Goal: Task Accomplishment & Management: Manage account settings

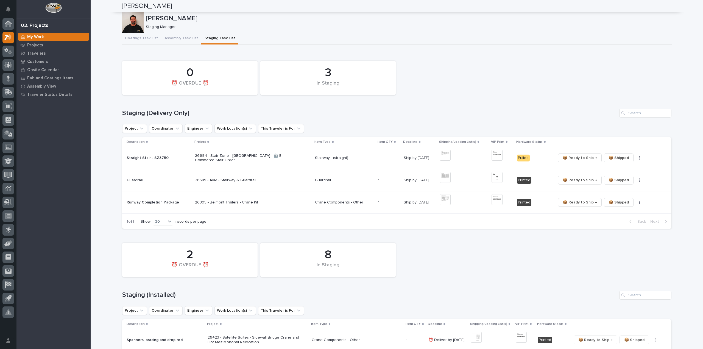
scroll to position [55, 0]
click at [578, 159] on span "📦 Ready to Ship →" at bounding box center [580, 158] width 34 height 7
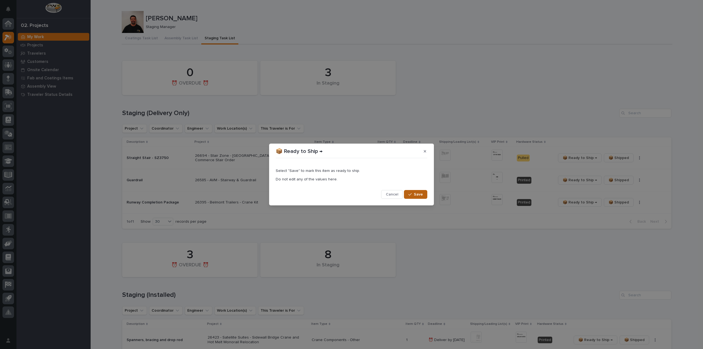
click at [410, 192] on button "Save" at bounding box center [415, 194] width 23 height 9
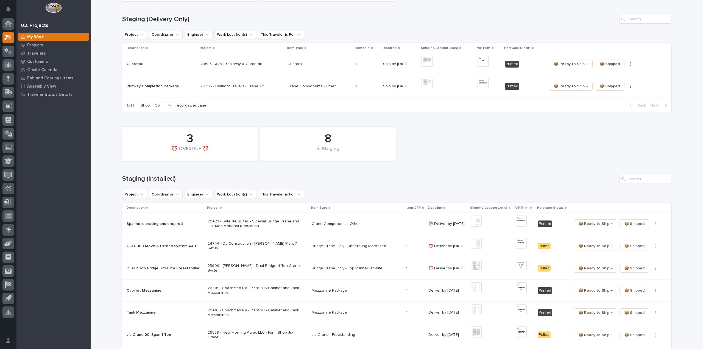
scroll to position [165, 0]
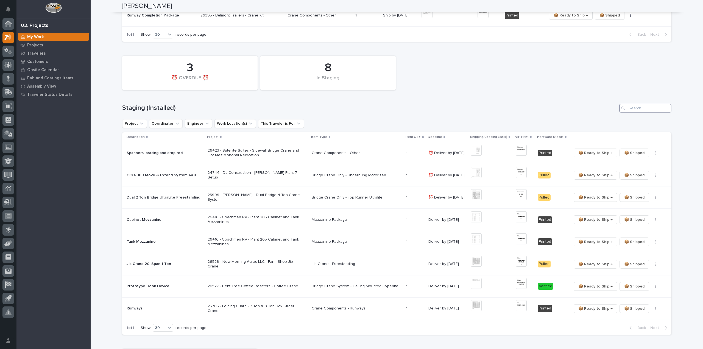
click at [646, 111] on input "Search" at bounding box center [646, 108] width 52 height 9
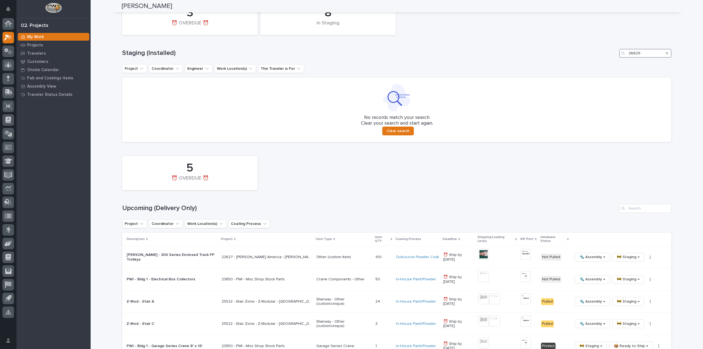
scroll to position [275, 0]
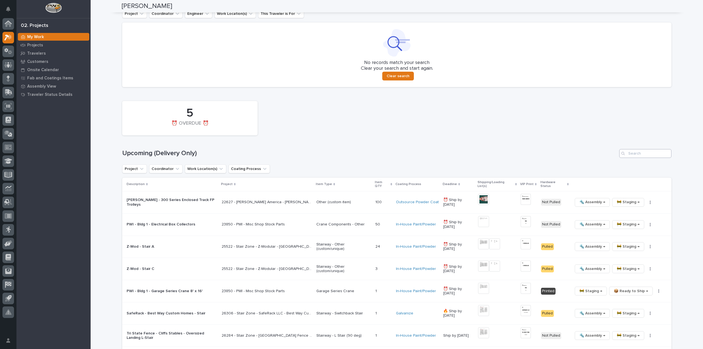
type input "26629"
click at [639, 156] on input "Search" at bounding box center [646, 153] width 52 height 9
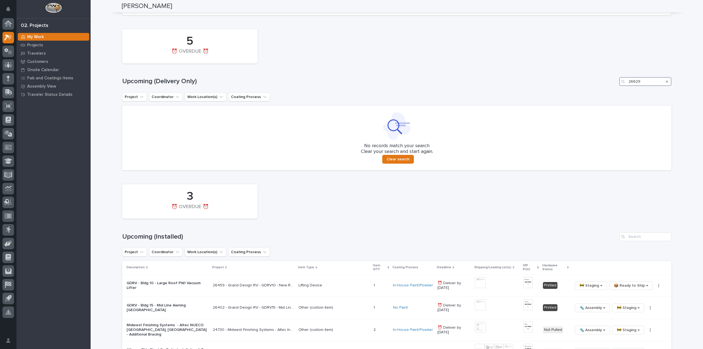
scroll to position [457, 0]
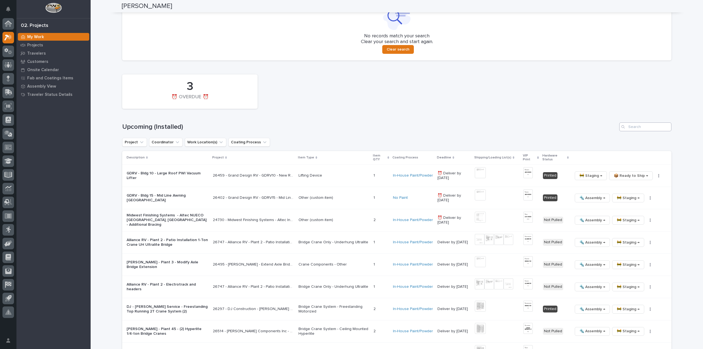
type input "26629"
click at [645, 128] on input "Search" at bounding box center [646, 127] width 52 height 9
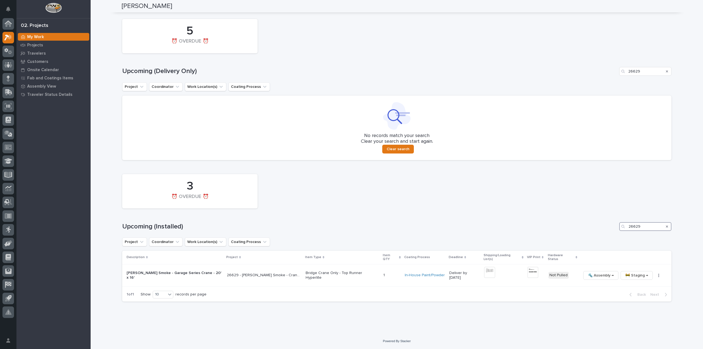
scroll to position [353, 0]
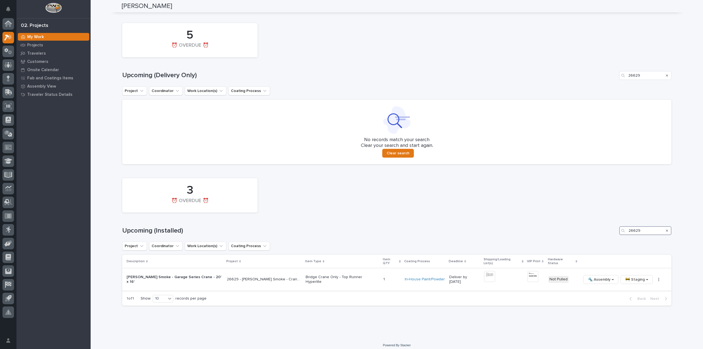
type input "26629"
click at [484, 274] on img at bounding box center [489, 276] width 11 height 11
click at [528, 275] on img at bounding box center [533, 276] width 11 height 11
click at [528, 274] on img at bounding box center [533, 276] width 11 height 11
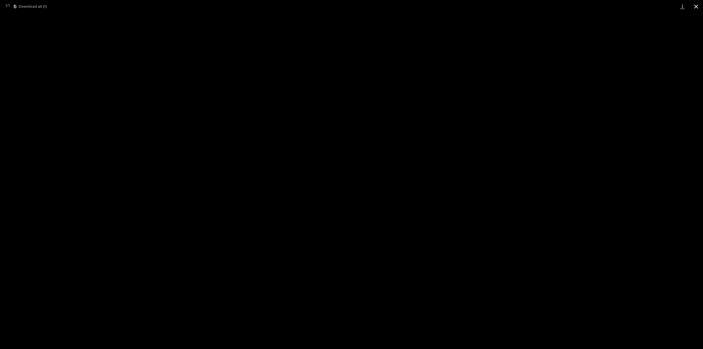
click at [699, 8] on button "Close gallery" at bounding box center [697, 6] width 14 height 13
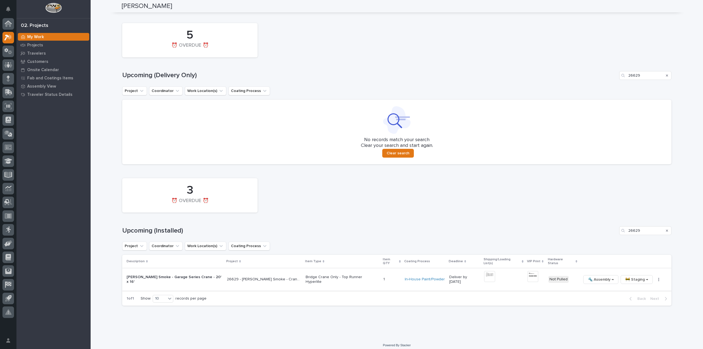
click at [659, 278] on icon "button" at bounding box center [659, 280] width 1 height 4
click at [631, 313] on span "🔩 Hardware" at bounding box center [628, 313] width 23 height 7
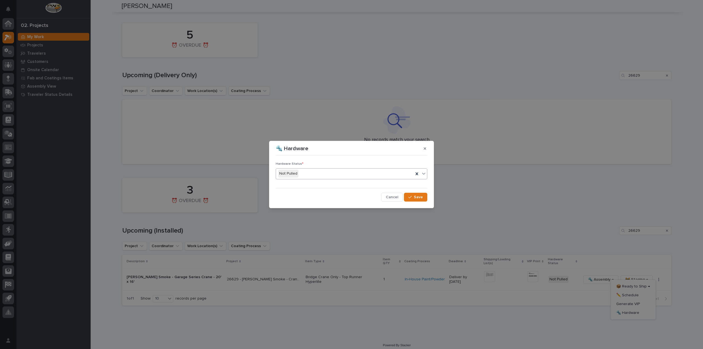
click at [342, 174] on div "Not Pulled" at bounding box center [345, 173] width 138 height 9
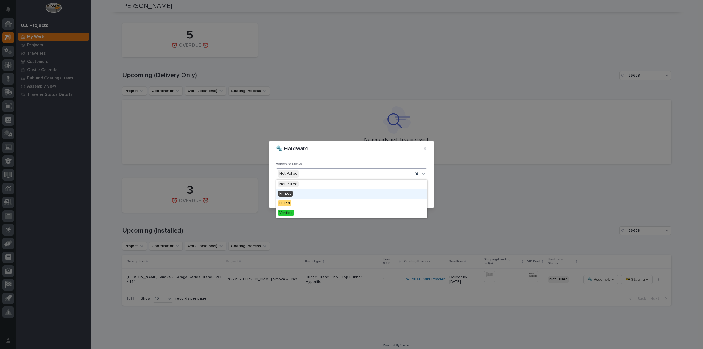
click at [329, 193] on div "Printed" at bounding box center [351, 194] width 151 height 10
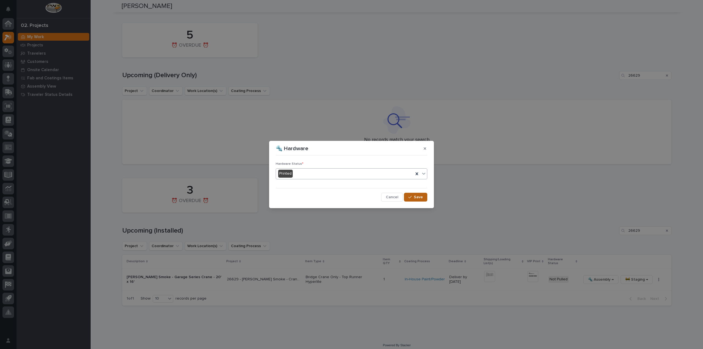
click at [418, 198] on span "Save" at bounding box center [418, 197] width 9 height 5
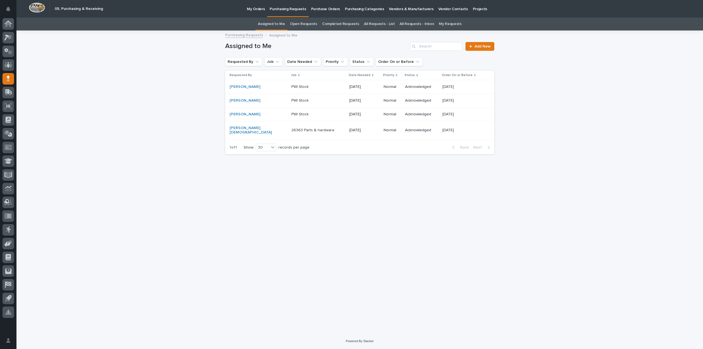
click at [383, 23] on link "All Requests - List" at bounding box center [379, 24] width 31 height 13
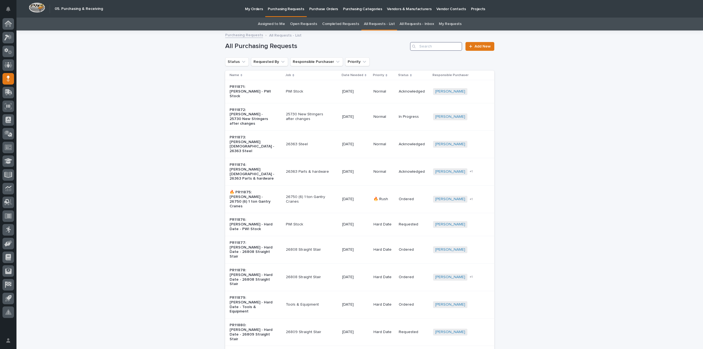
click at [437, 49] on input "Search" at bounding box center [436, 46] width 52 height 9
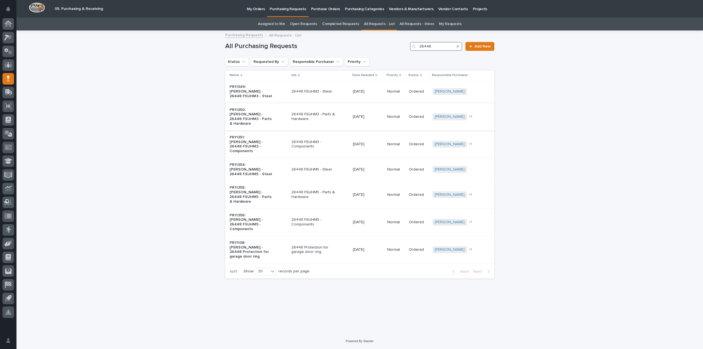
type input "26448"
click at [311, 112] on p "26448 FSUHM3 - Parts & Hardware" at bounding box center [315, 116] width 46 height 9
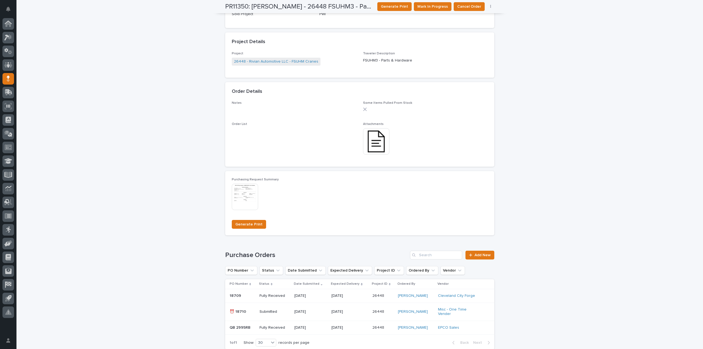
scroll to position [312, 0]
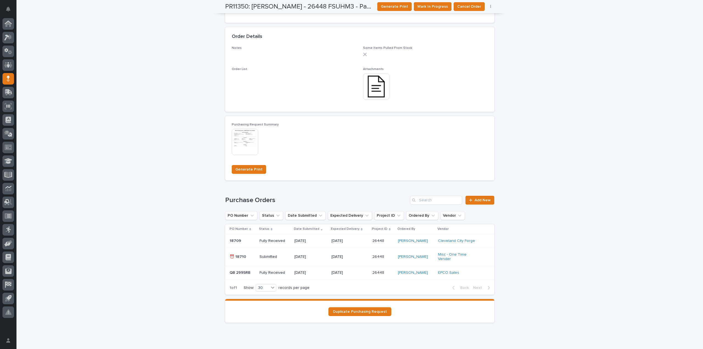
click at [282, 241] on p "Fully Received" at bounding box center [275, 241] width 30 height 5
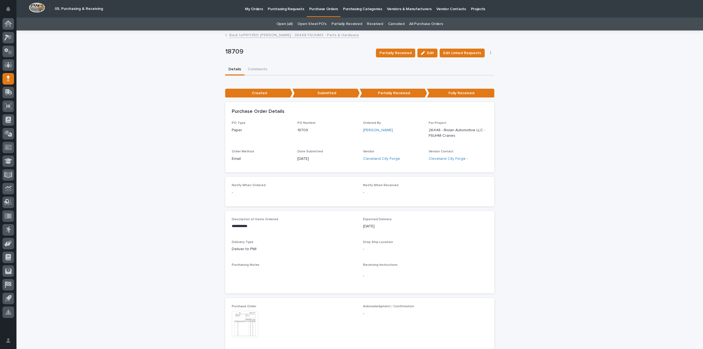
click at [248, 322] on img at bounding box center [245, 324] width 26 height 26
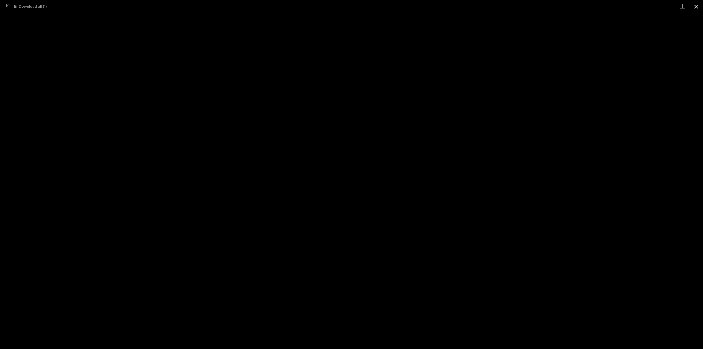
click at [697, 7] on button "Close gallery" at bounding box center [697, 6] width 14 height 13
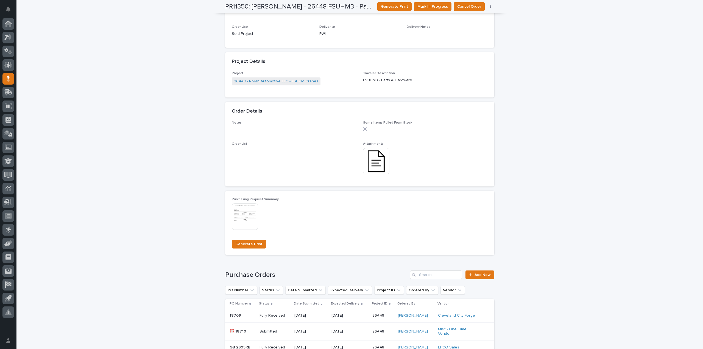
scroll to position [292, 0]
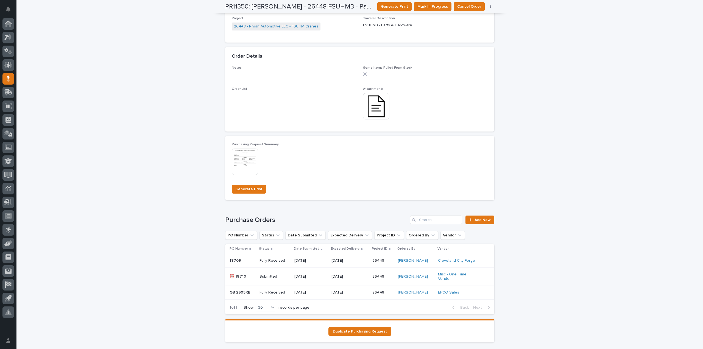
click at [273, 277] on p "Submitted" at bounding box center [275, 276] width 30 height 5
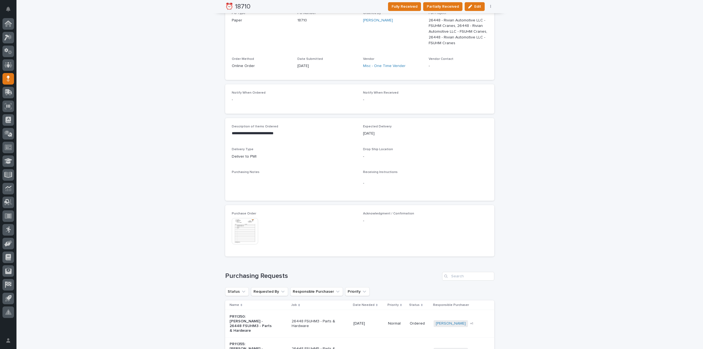
scroll to position [220, 0]
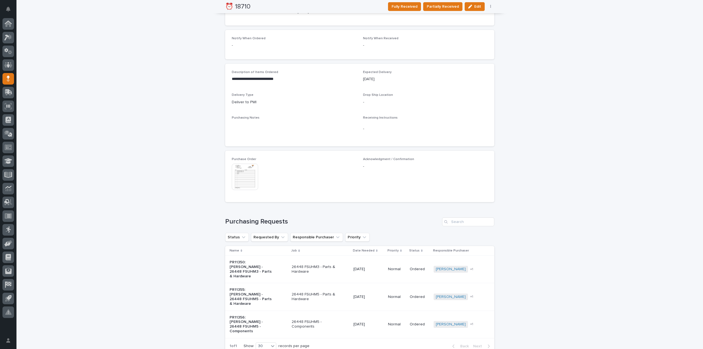
click at [235, 172] on img at bounding box center [245, 177] width 26 height 26
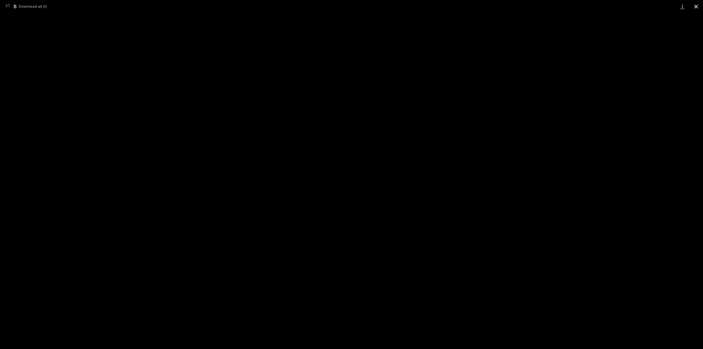
click at [696, 8] on button "Close gallery" at bounding box center [697, 6] width 14 height 13
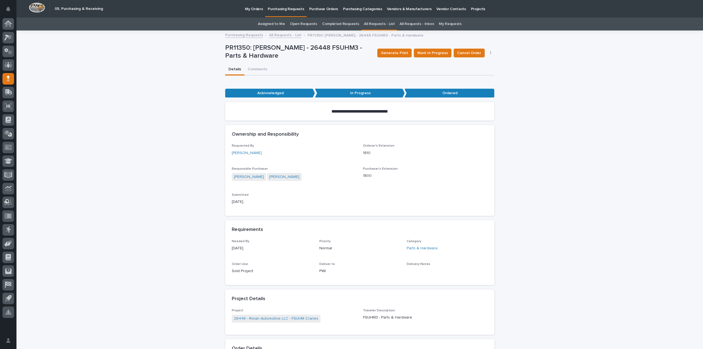
scroll to position [18, 0]
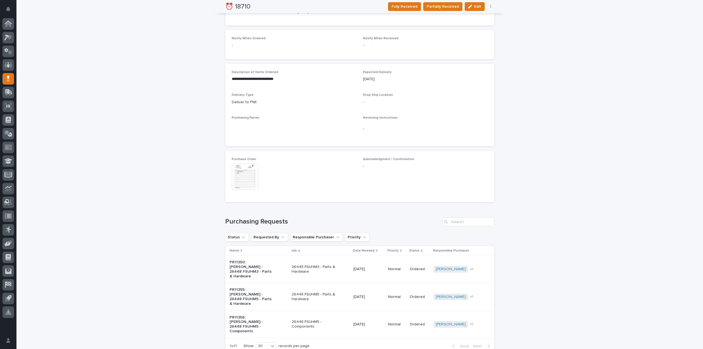
scroll to position [257, 0]
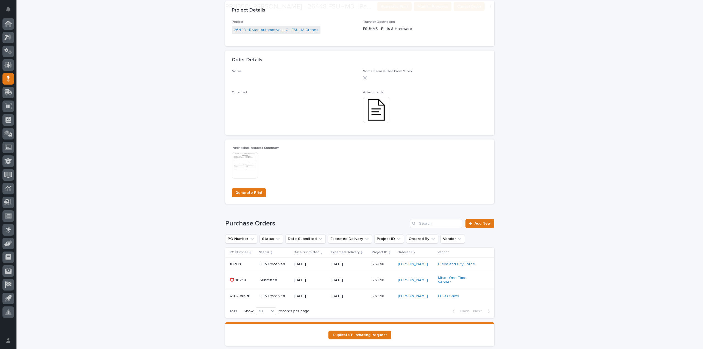
scroll to position [292, 0]
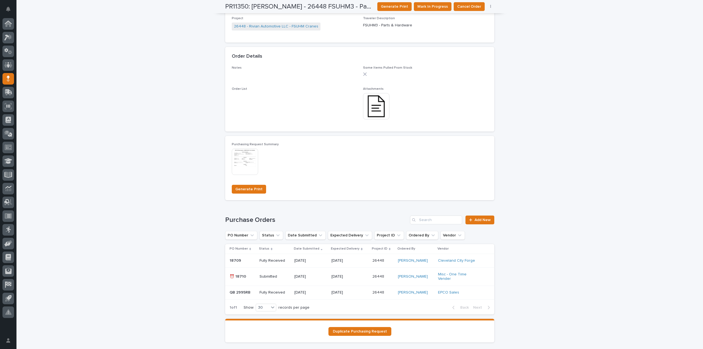
click at [272, 294] on p "Fully Received" at bounding box center [275, 292] width 30 height 5
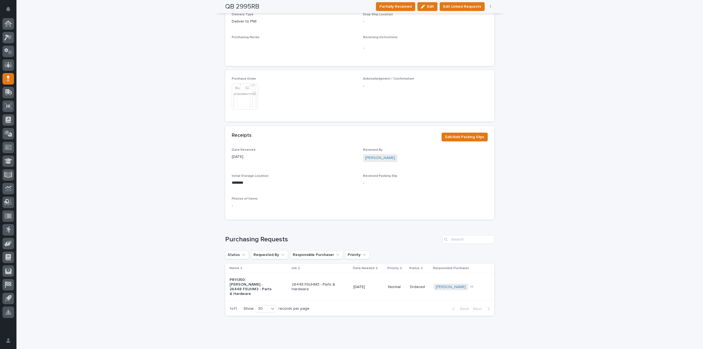
scroll to position [240, 0]
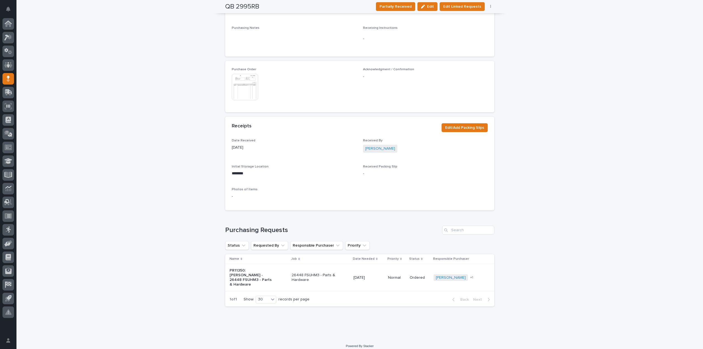
click at [241, 88] on img at bounding box center [245, 87] width 26 height 26
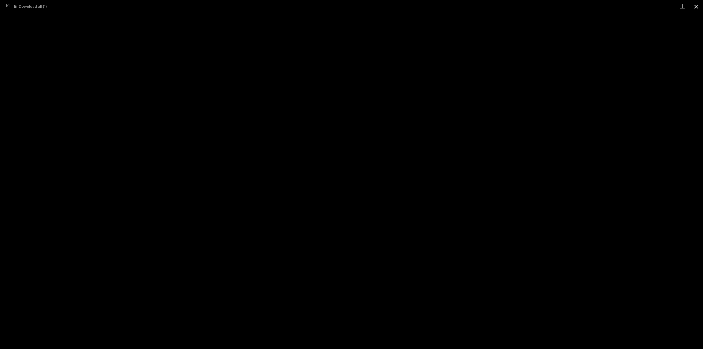
click at [697, 7] on button "Close gallery" at bounding box center [697, 6] width 14 height 13
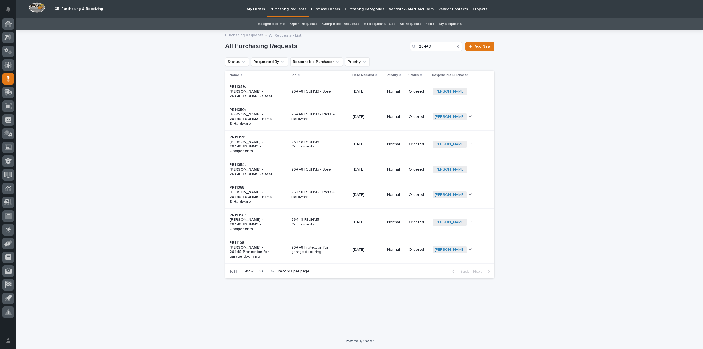
click at [303, 190] on p "26448 FSUHM5 - Parts & Hardware" at bounding box center [315, 194] width 46 height 9
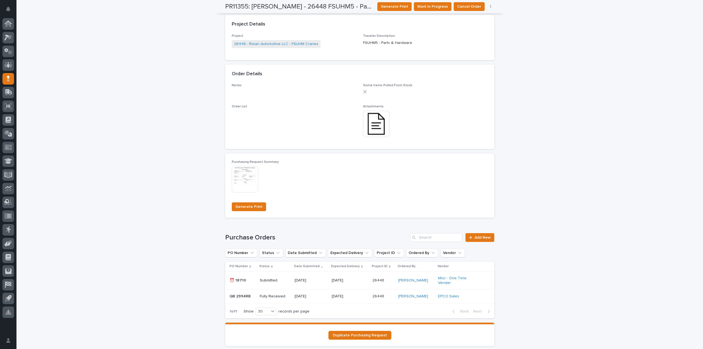
scroll to position [319, 0]
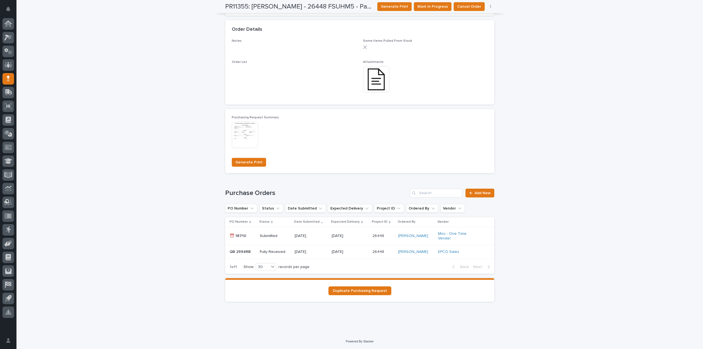
click at [271, 254] on p "Fully Received" at bounding box center [275, 252] width 30 height 5
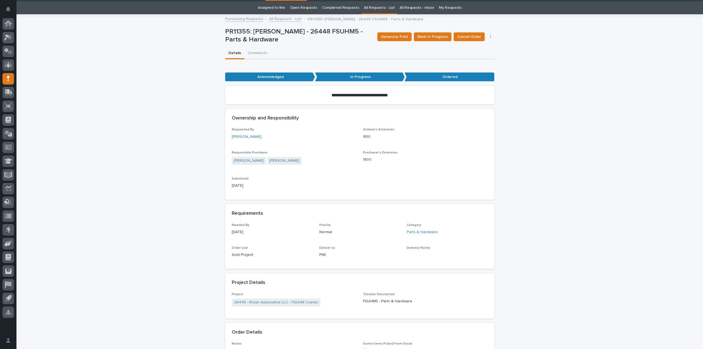
scroll to position [18, 0]
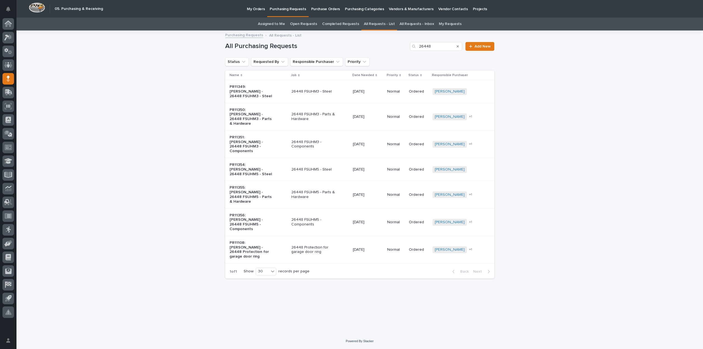
click at [268, 25] on link "Assigned to Me" at bounding box center [271, 24] width 27 height 13
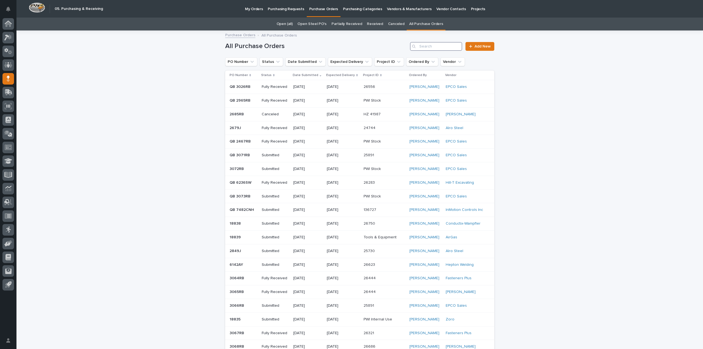
click at [427, 46] on input "Search" at bounding box center [436, 46] width 52 height 9
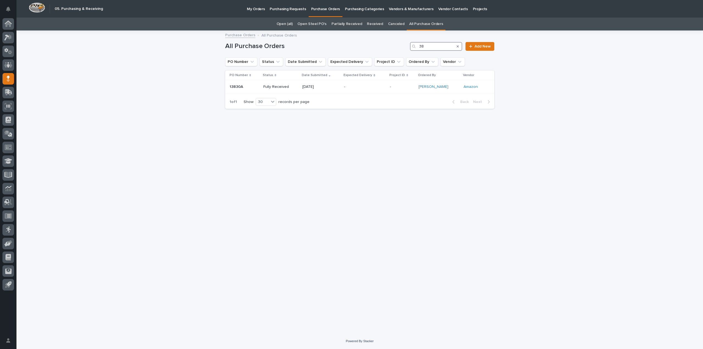
type input "3"
type input "3038"
click at [276, 86] on p "Submitted" at bounding box center [282, 87] width 24 height 5
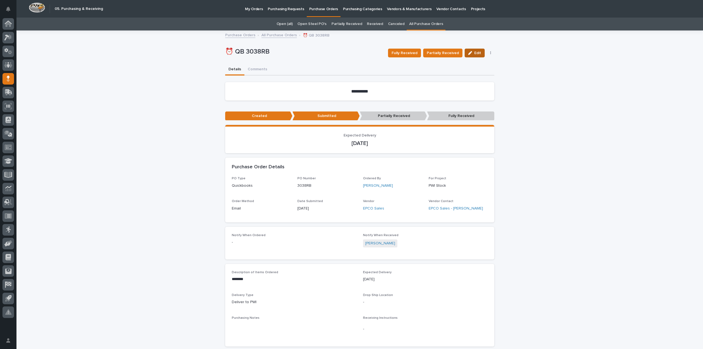
click at [471, 51] on div "button" at bounding box center [471, 53] width 6 height 4
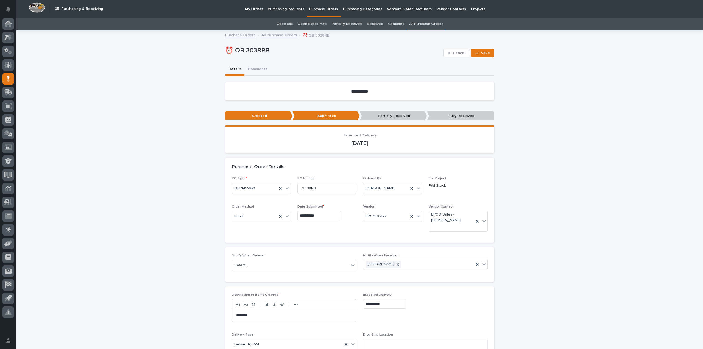
scroll to position [55, 0]
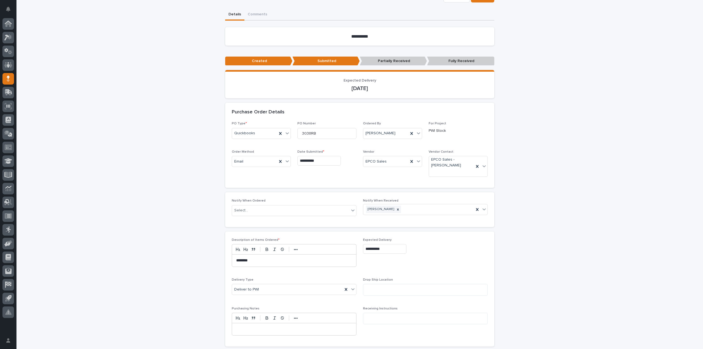
click at [392, 248] on input "**********" at bounding box center [384, 249] width 43 height 10
click at [399, 214] on div "22" at bounding box center [398, 212] width 7 height 7
type input "**********"
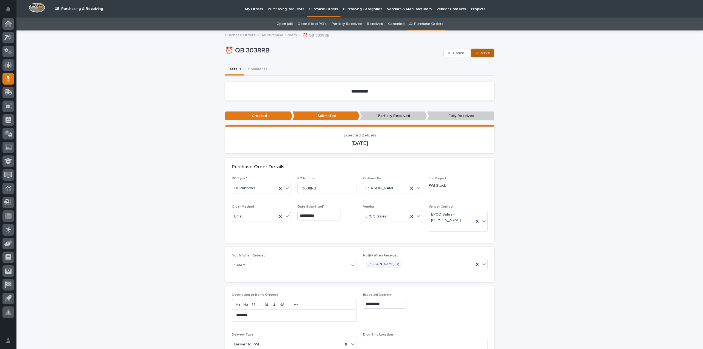
click at [483, 52] on span "Save" at bounding box center [485, 53] width 9 height 4
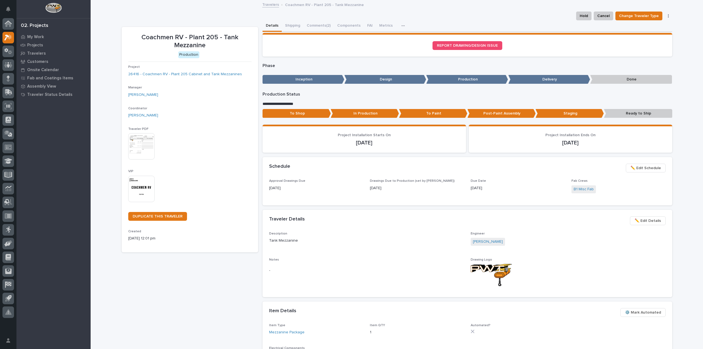
click at [147, 192] on img at bounding box center [141, 189] width 26 height 26
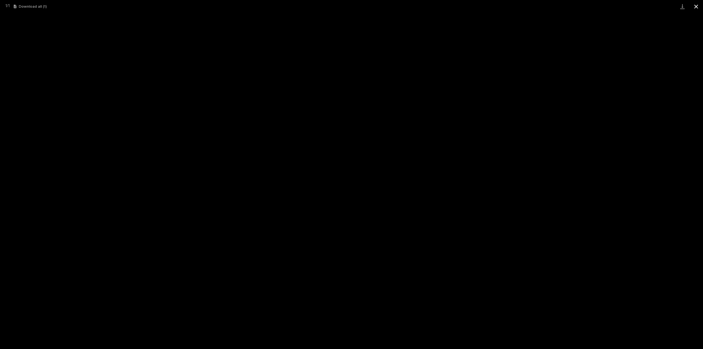
click at [696, 5] on button "Close gallery" at bounding box center [697, 6] width 14 height 13
